Goal: Information Seeking & Learning: Learn about a topic

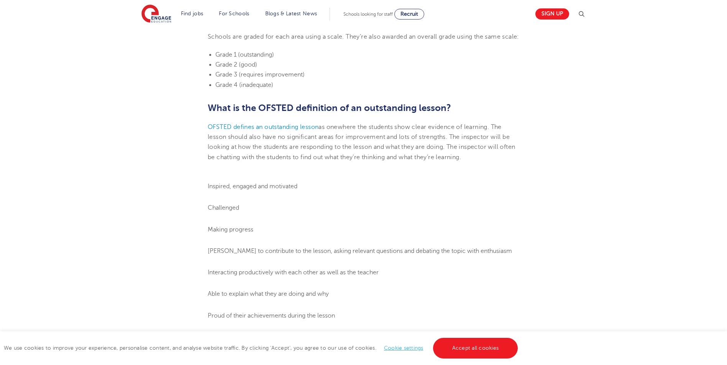
scroll to position [350, 0]
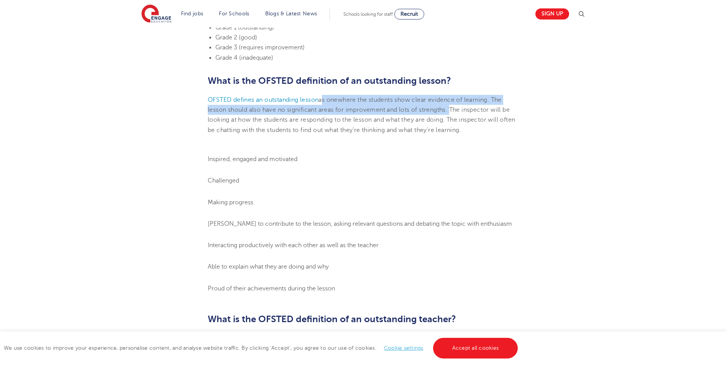
drag, startPoint x: 323, startPoint y: 109, endPoint x: 450, endPoint y: 122, distance: 128.3
click at [450, 122] on p "OFSTED defines an outstanding lesson as one where the students show clear evide…" at bounding box center [363, 115] width 311 height 40
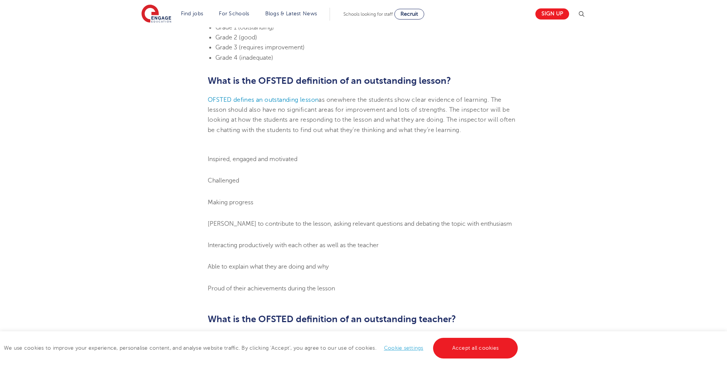
drag, startPoint x: 450, startPoint y: 122, endPoint x: 418, endPoint y: 166, distance: 55.0
click at [418, 164] on li "Inspired, engaged and motivated" at bounding box center [363, 159] width 311 height 10
drag, startPoint x: 210, startPoint y: 167, endPoint x: 235, endPoint y: 185, distance: 31.0
click at [235, 185] on ol "Inspired, engaged and motivated Challenged Making progress Keen to contribute t…" at bounding box center [363, 223] width 311 height 139
drag, startPoint x: 235, startPoint y: 185, endPoint x: 226, endPoint y: 182, distance: 9.3
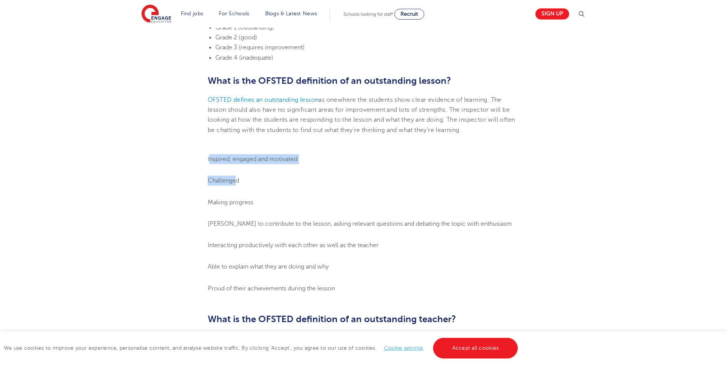
click at [228, 183] on ol "Inspired, engaged and motivated Challenged Making progress Keen to contribute t…" at bounding box center [363, 223] width 311 height 139
drag, startPoint x: 207, startPoint y: 167, endPoint x: 245, endPoint y: 210, distance: 57.0
click at [271, 208] on li "Making progress" at bounding box center [363, 203] width 311 height 10
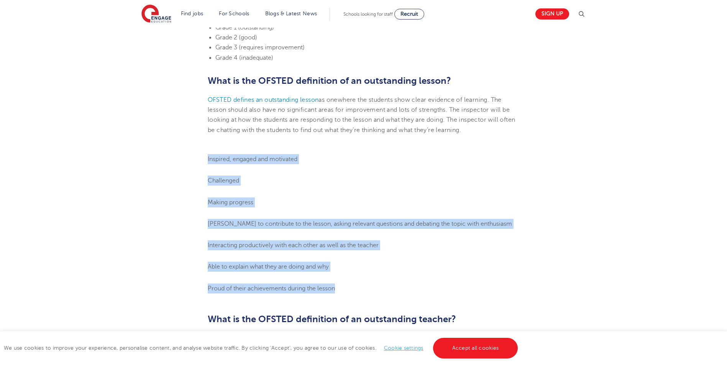
drag, startPoint x: 208, startPoint y: 168, endPoint x: 349, endPoint y: 293, distance: 188.6
click at [349, 293] on ol "Inspired, engaged and motivated Challenged Making progress Keen to contribute t…" at bounding box center [363, 223] width 311 height 139
copy ol "Inspired, engaged and motivated Challenged Making progress Keen to contribute t…"
